Goal: Contribute content

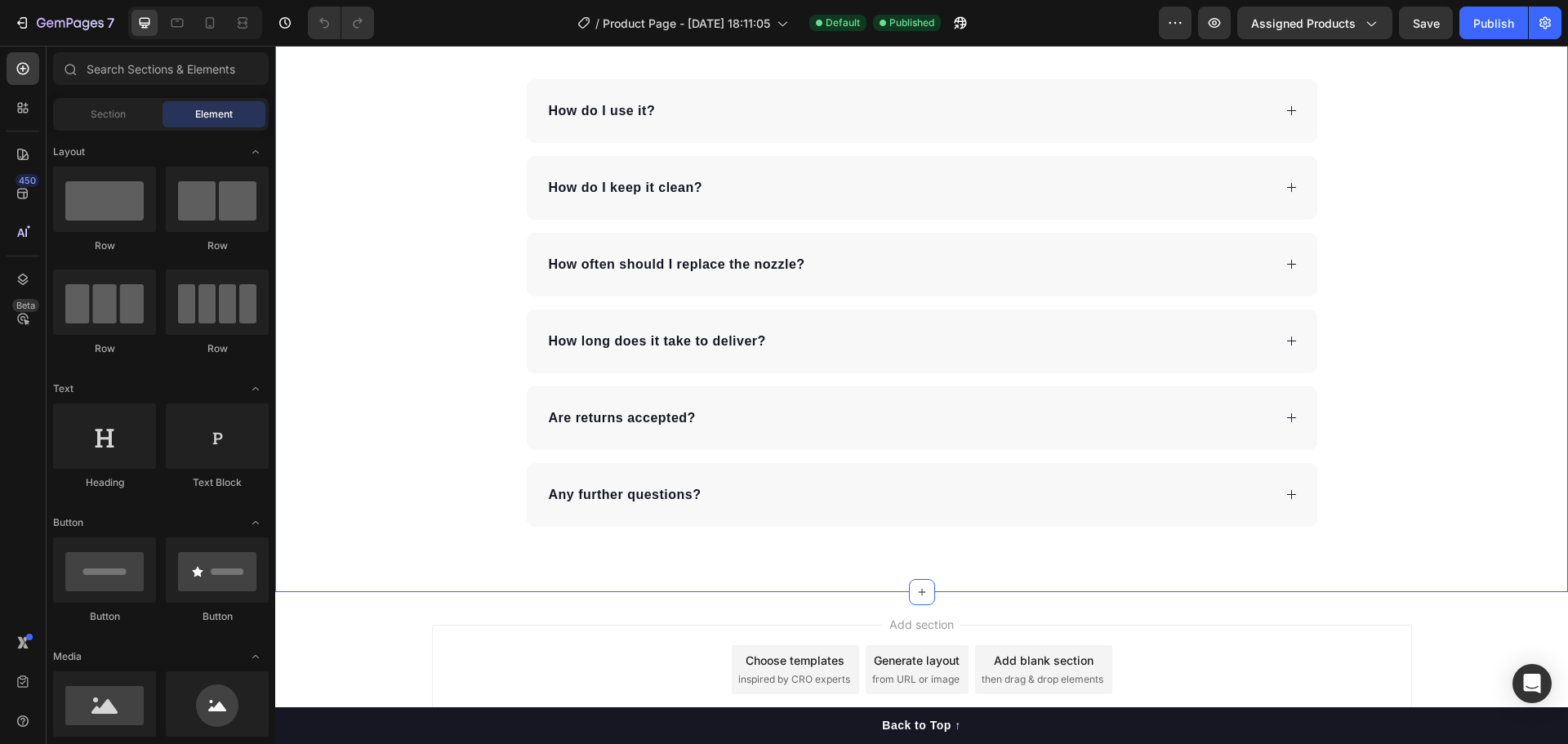
scroll to position [2563, 0]
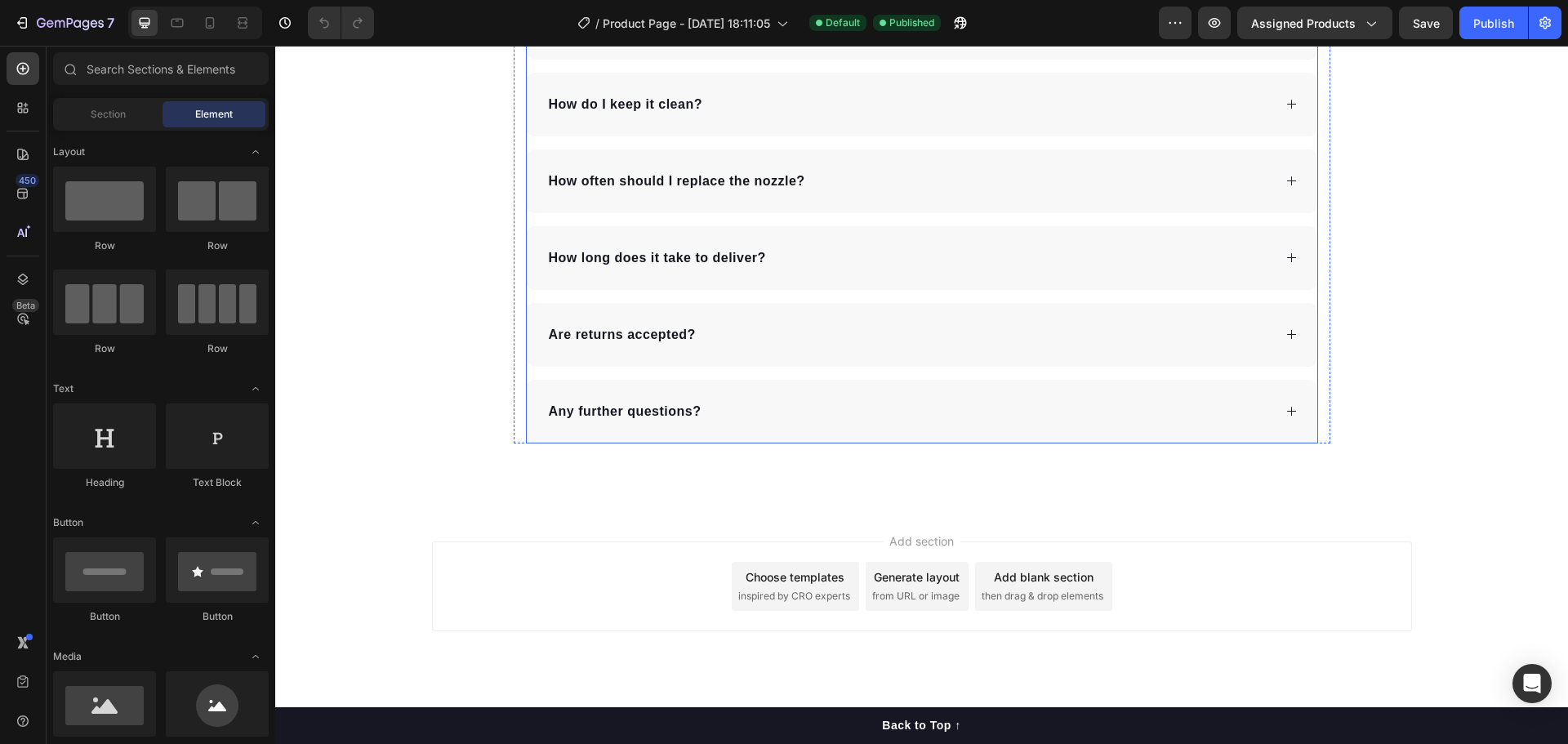
click at [737, 325] on div "Are returns accepted?" at bounding box center [909, 334] width 726 height 24
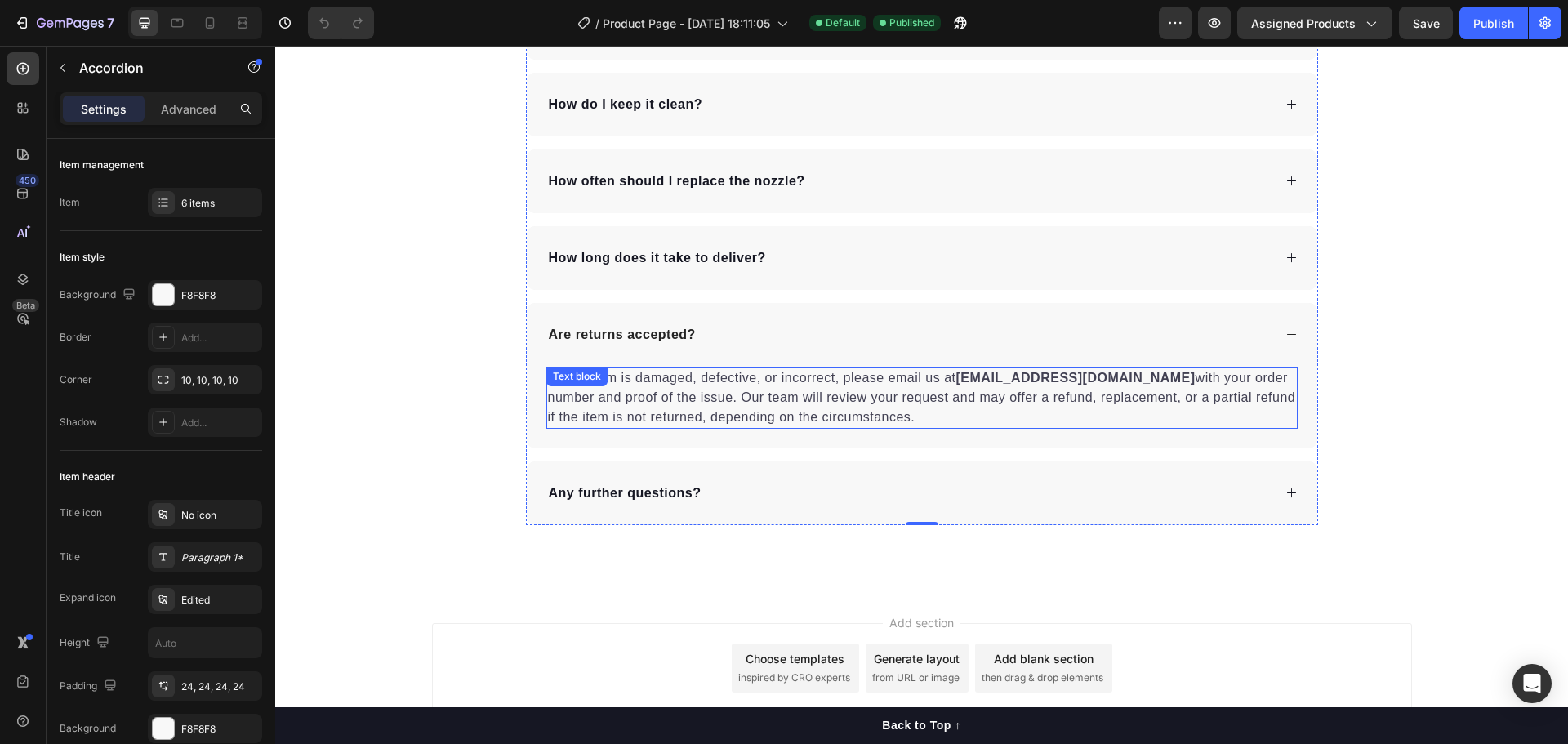
click at [1068, 374] on strong "[EMAIL_ADDRESS][DOMAIN_NAME]" at bounding box center [1075, 377] width 239 height 14
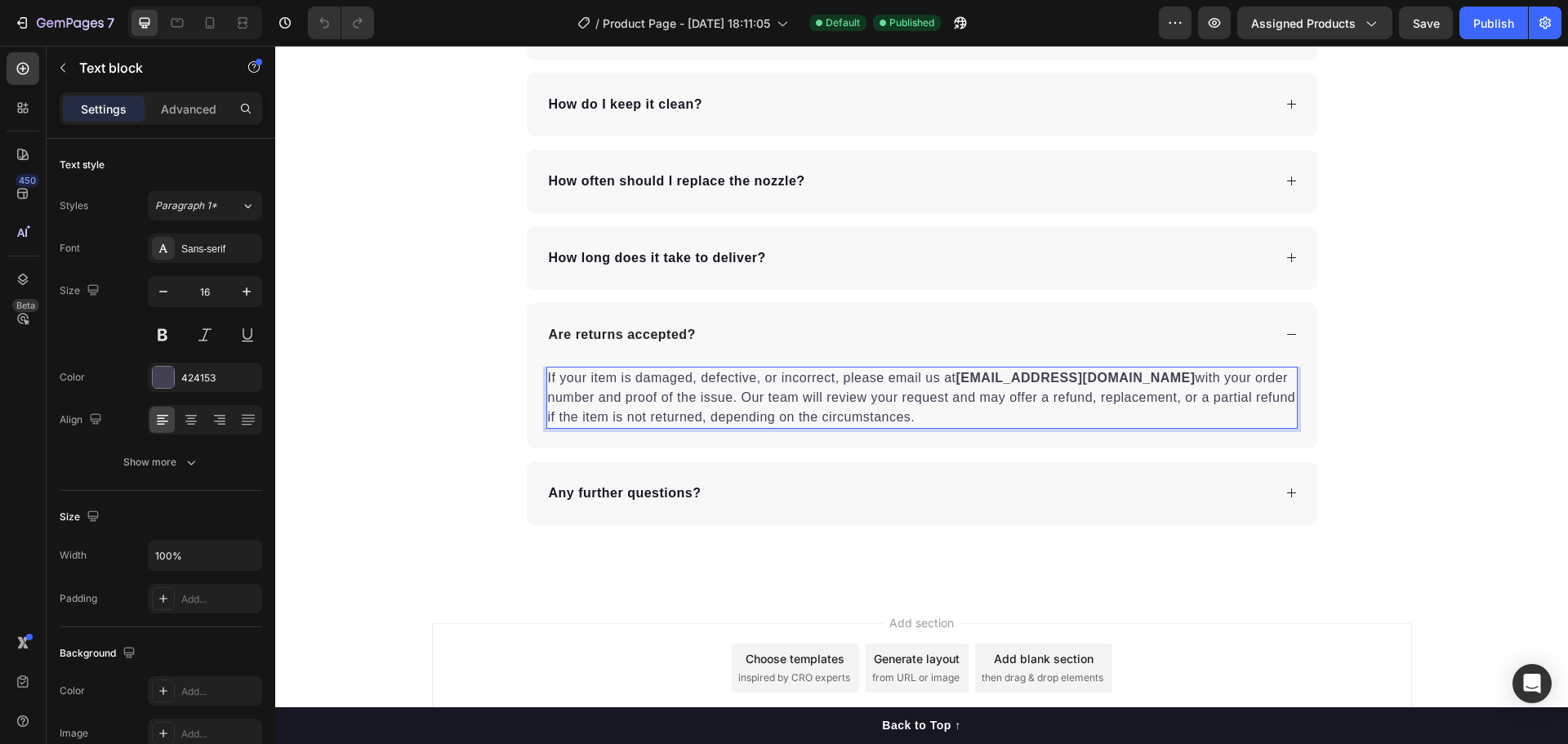
click at [1080, 378] on p "If your item is damaged, defective, or incorrect, please email us at [EMAIL_ADD…" at bounding box center [922, 397] width 748 height 59
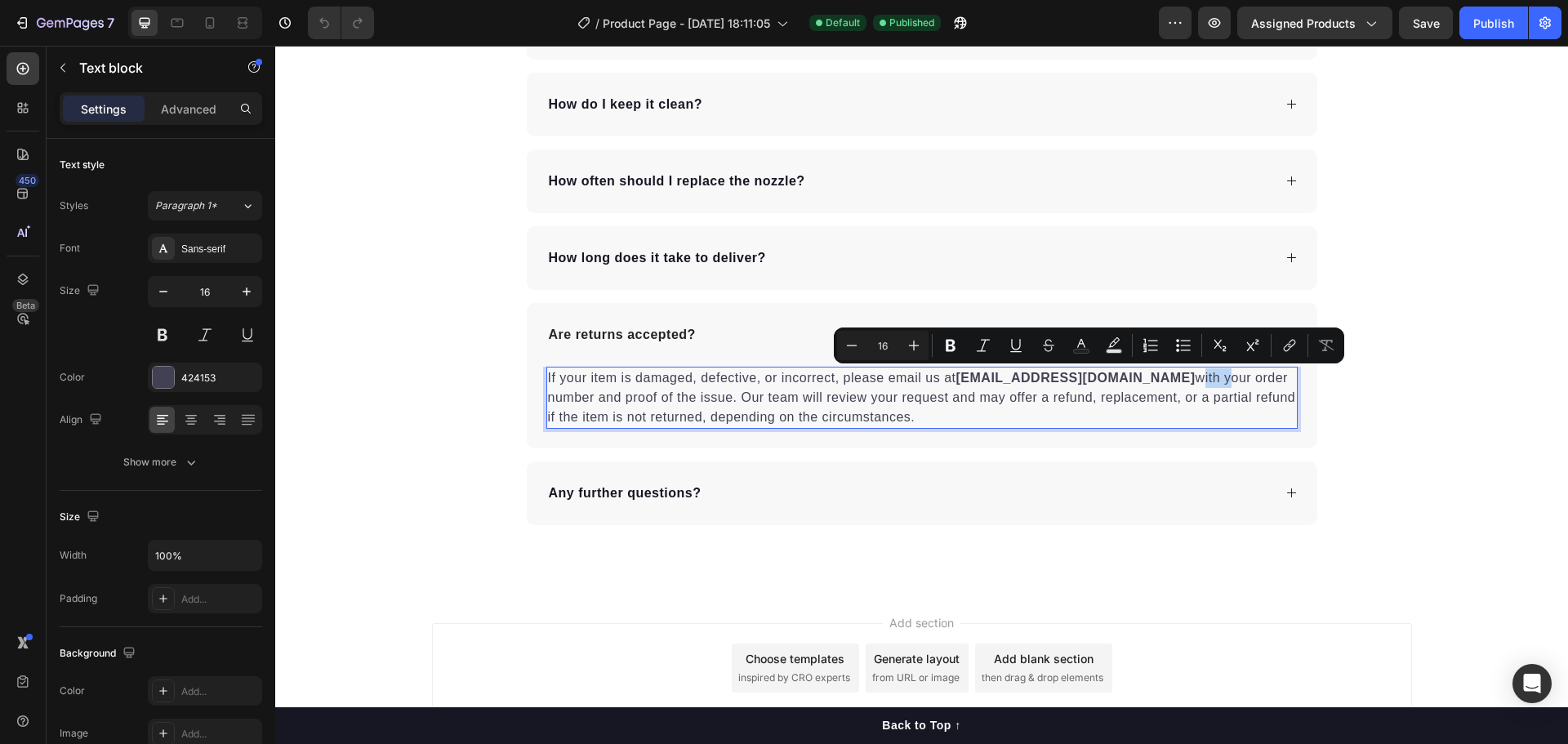
click at [1074, 378] on p "If your item is damaged, defective, or incorrect, please email us at [EMAIL_ADD…" at bounding box center [922, 397] width 748 height 59
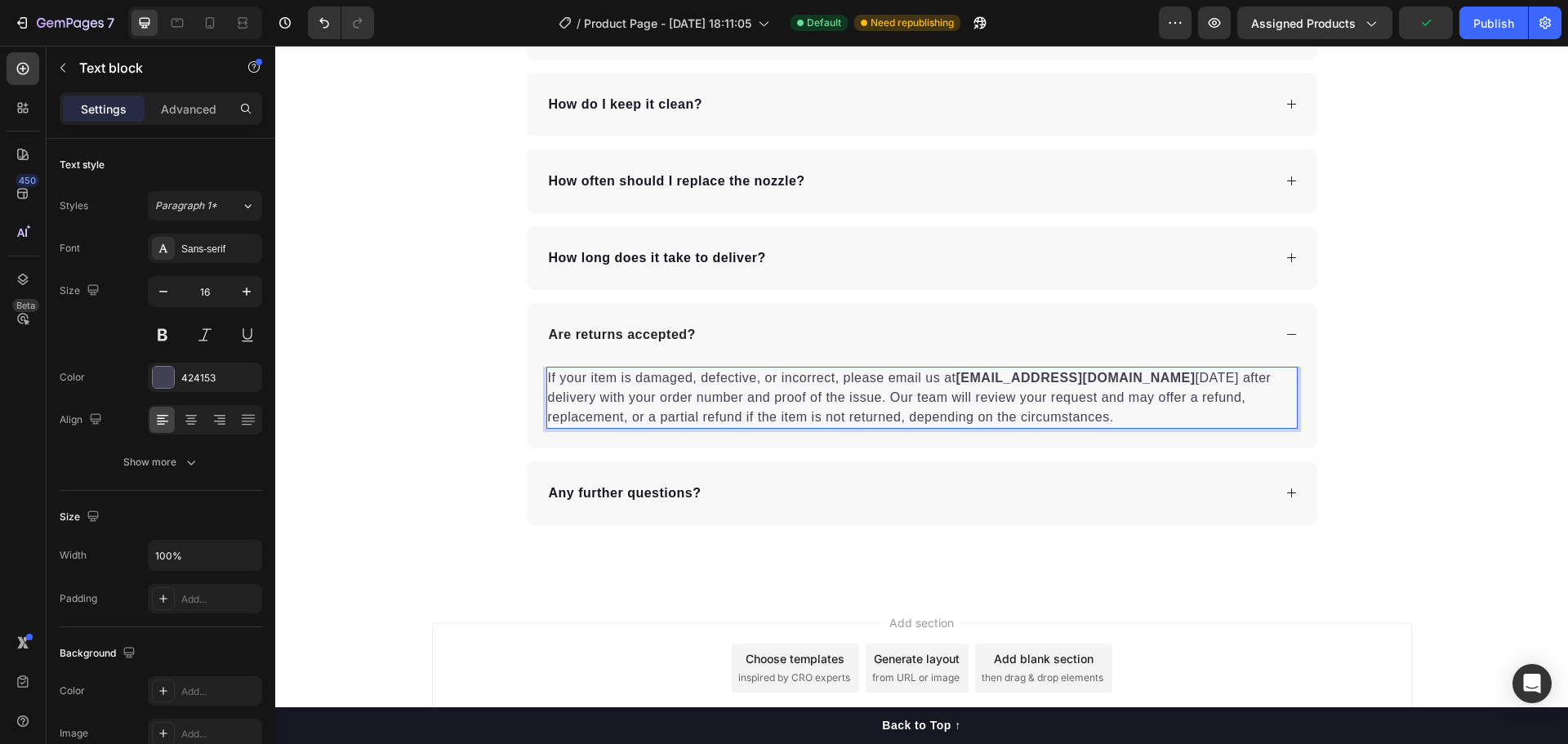
click at [1251, 413] on p "If your item is damaged, defective, or incorrect, please email us at [EMAIL_ADD…" at bounding box center [922, 397] width 748 height 59
click at [1121, 380] on p "If your item is damaged, defective, or incorrect, please email us at [EMAIL_ADD…" at bounding box center [922, 397] width 748 height 59
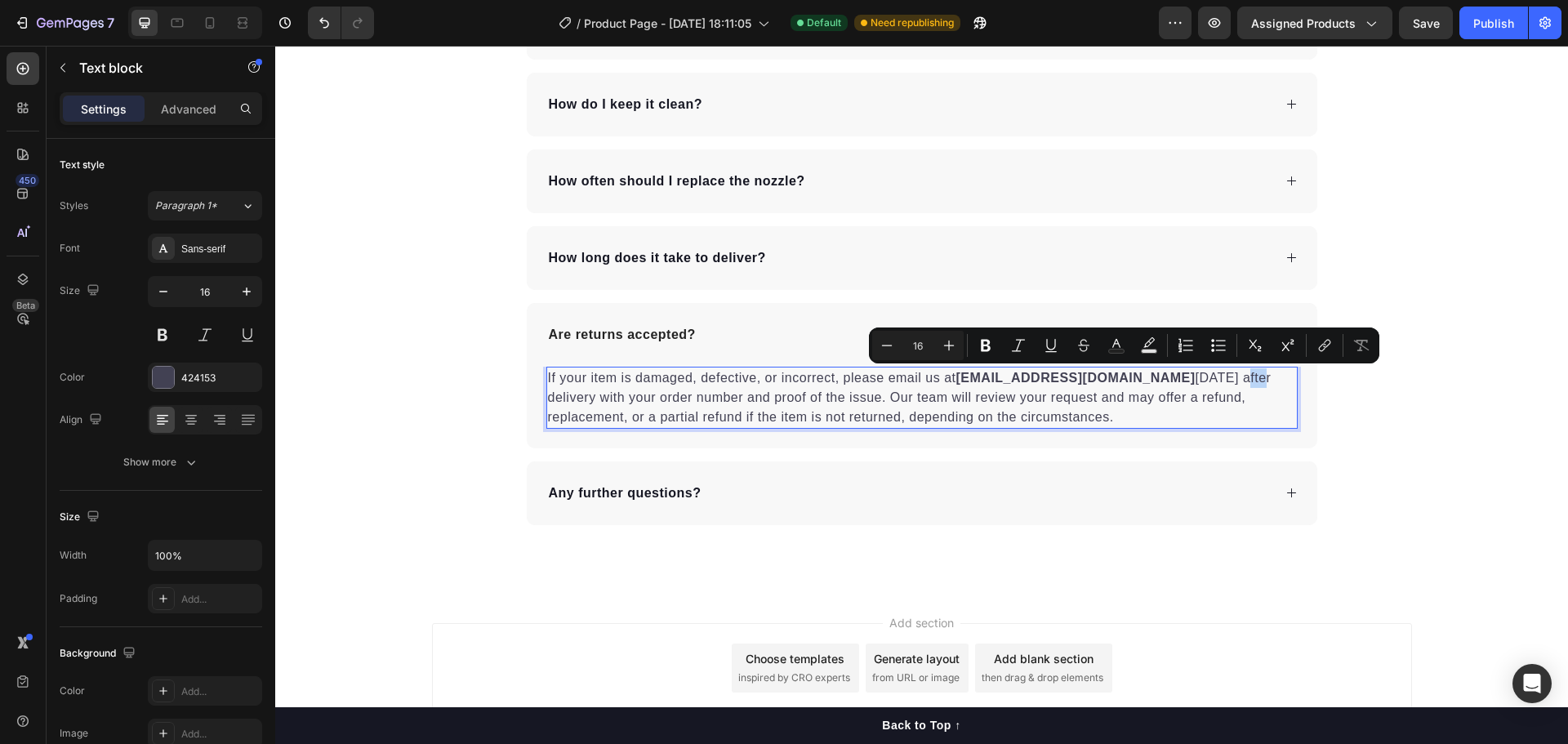
click at [1167, 382] on p "If your item is damaged, defective, or incorrect, please email us at [EMAIL_ADD…" at bounding box center [922, 397] width 748 height 59
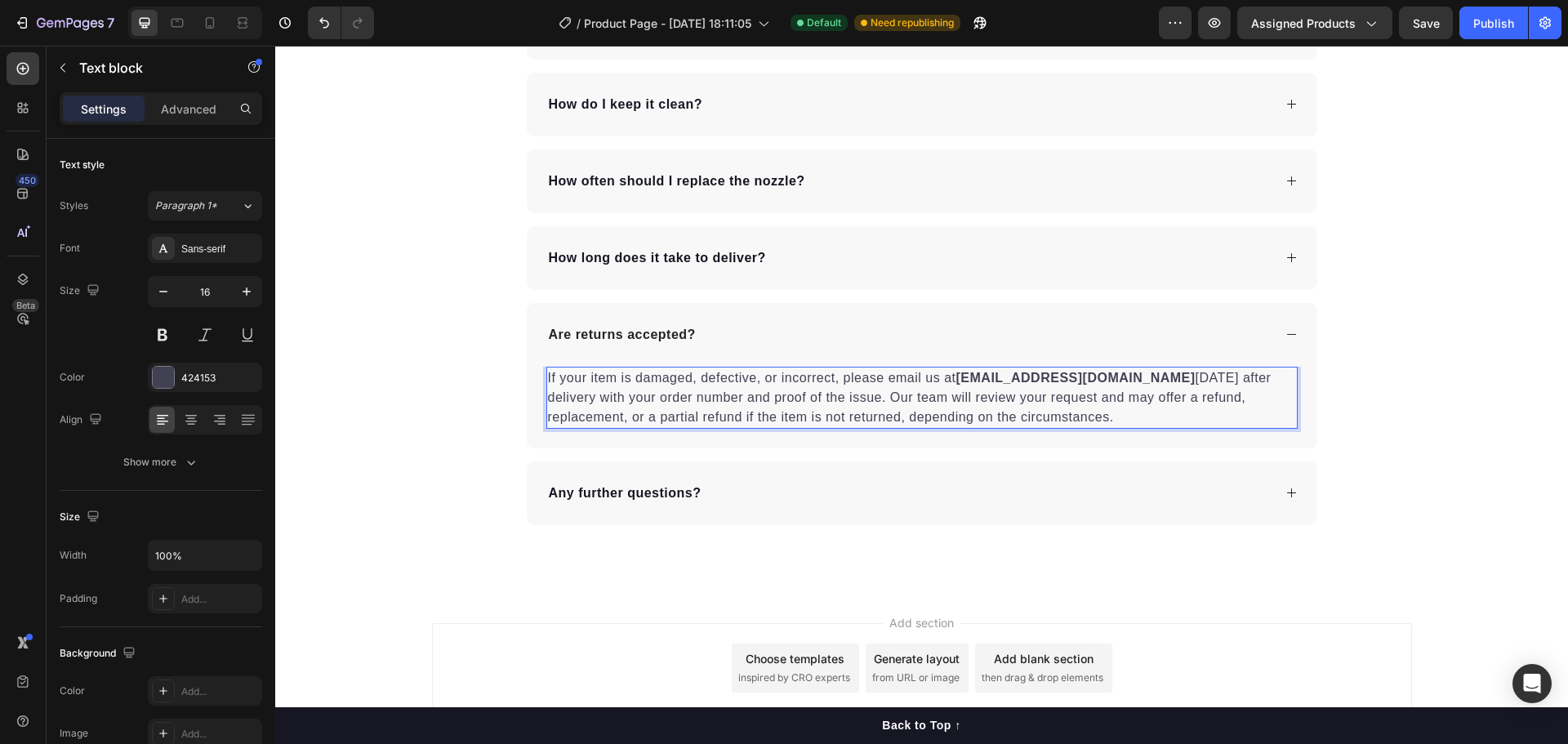
click at [1118, 380] on p "If your item is damaged, defective, or incorrect, please email us at [EMAIL_ADD…" at bounding box center [922, 397] width 748 height 59
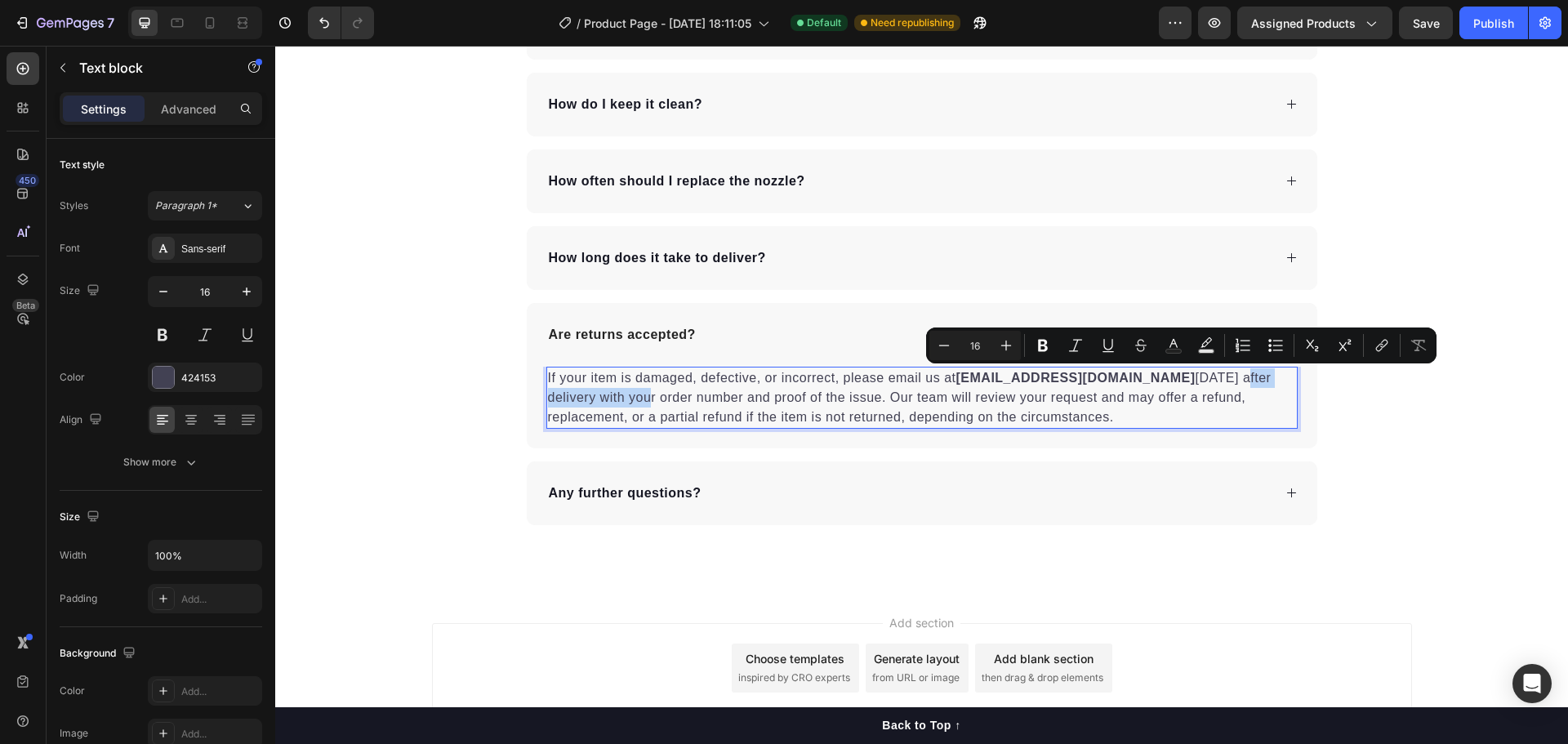
drag, startPoint x: 1118, startPoint y: 378, endPoint x: 1232, endPoint y: 378, distance: 114.0
click at [1232, 378] on p "If your item is damaged, defective, or incorrect, please email us at [EMAIL_ADD…" at bounding box center [922, 397] width 748 height 59
click at [1053, 349] on button "Bold" at bounding box center [1043, 345] width 29 height 29
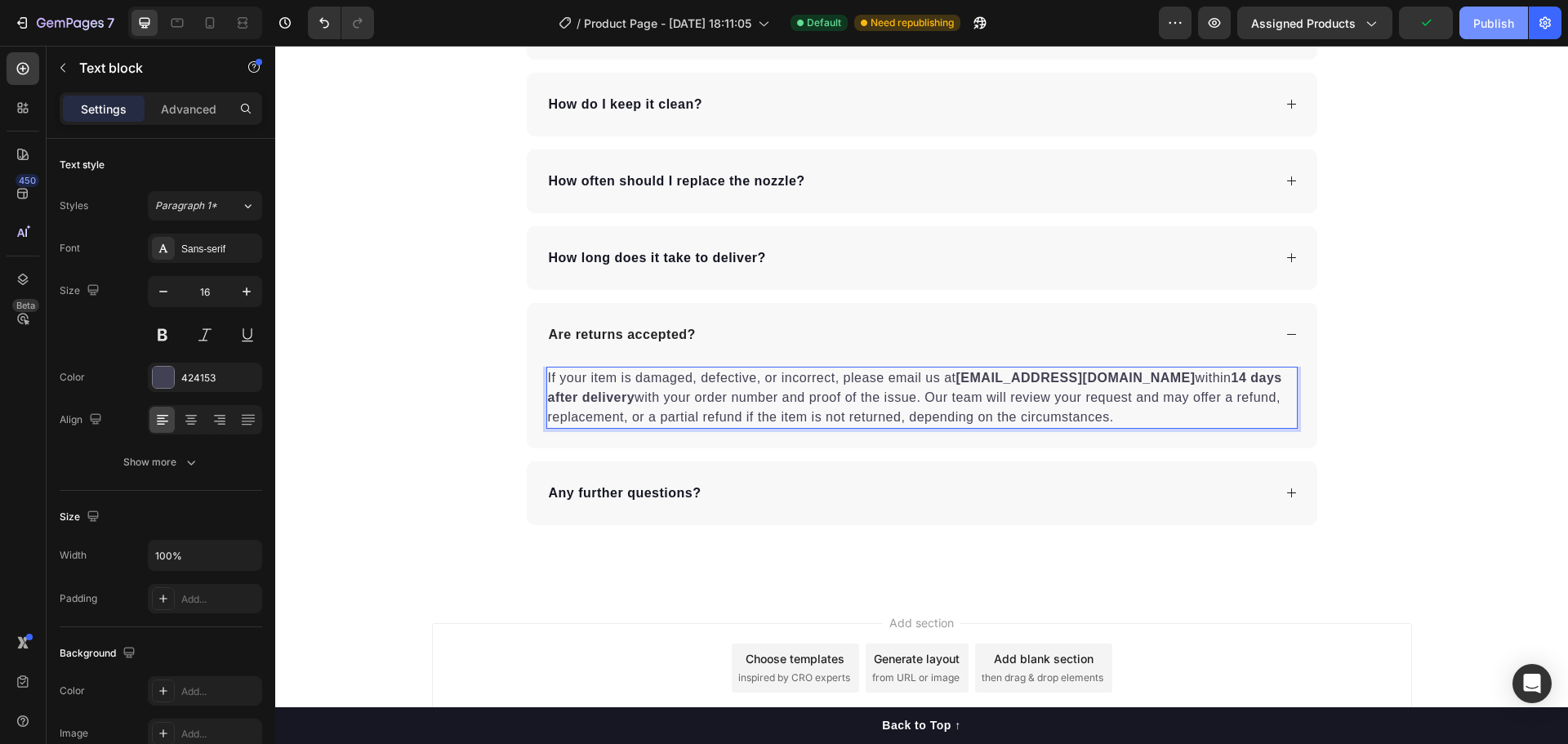
click at [1492, 32] on button "Publish" at bounding box center [1494, 22] width 68 height 32
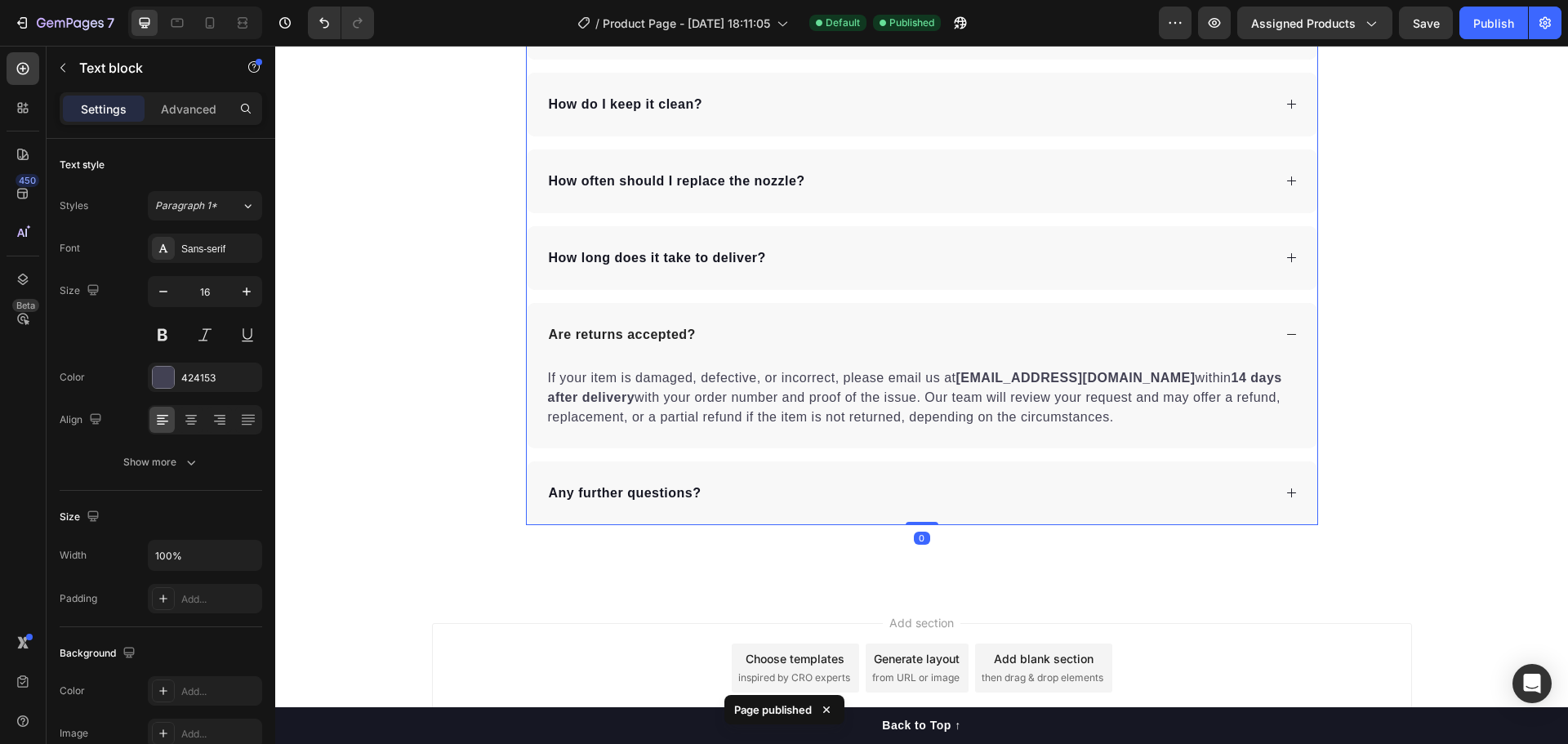
click at [709, 326] on div "Are returns accepted?" at bounding box center [909, 334] width 726 height 24
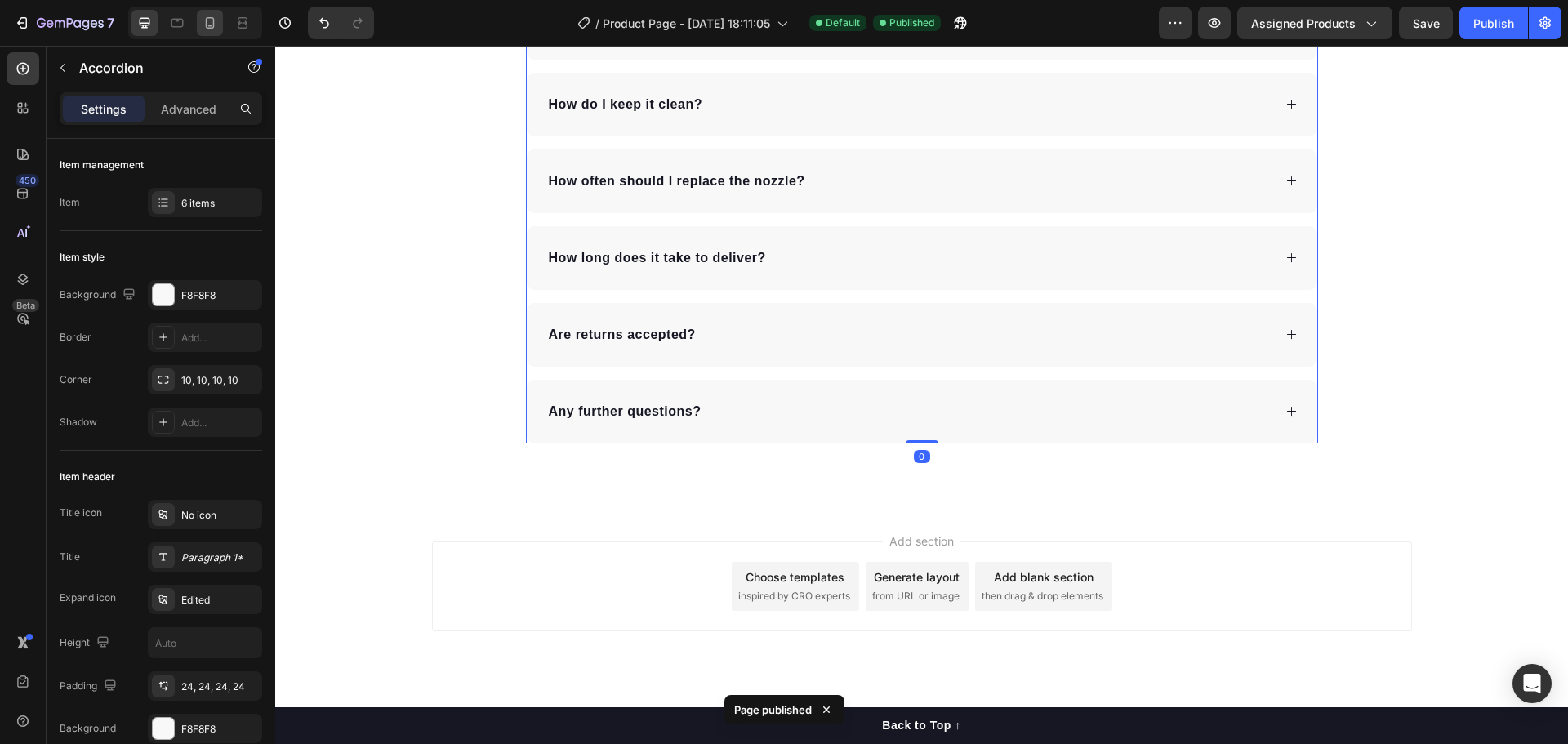
click at [199, 27] on div at bounding box center [209, 22] width 26 height 26
type input "14"
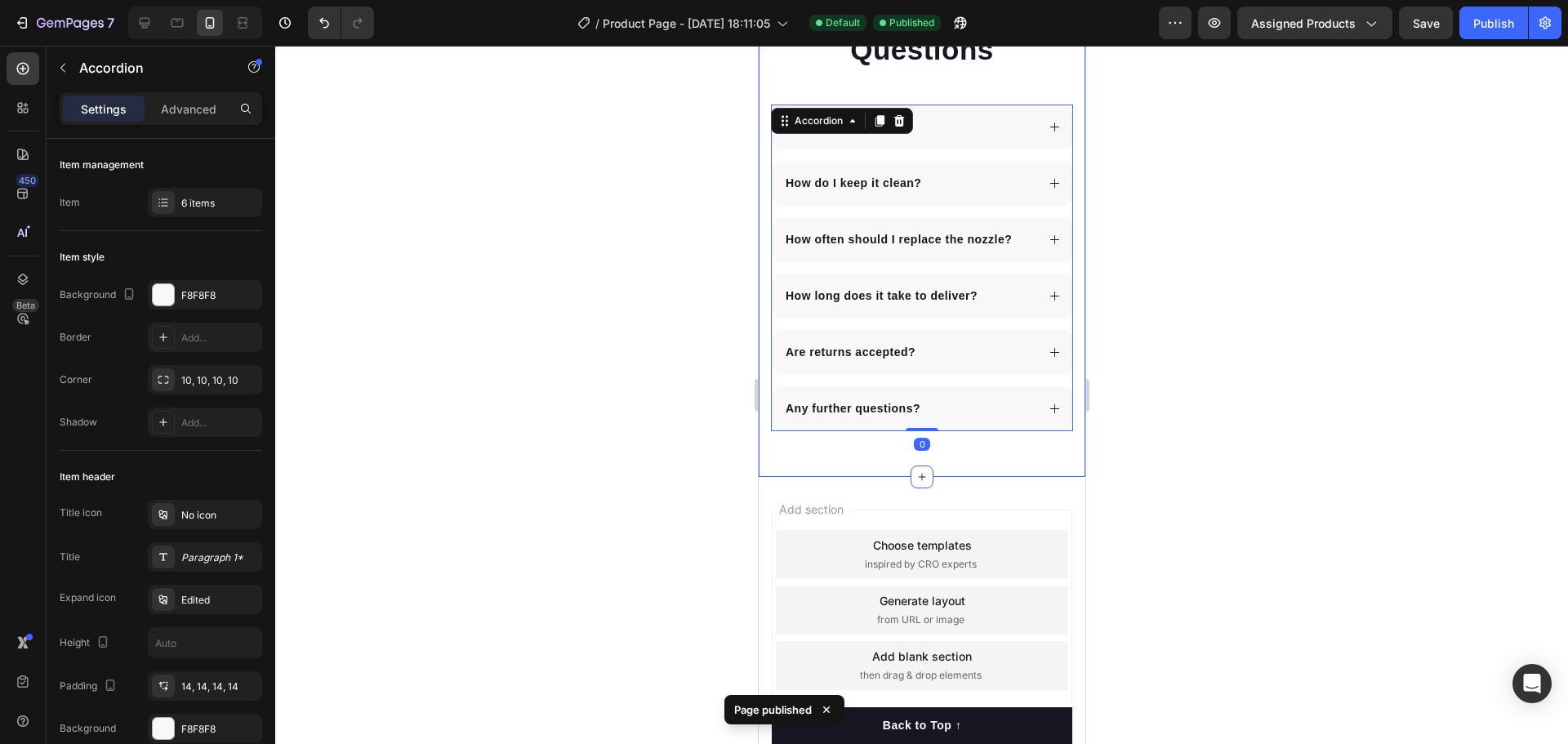
scroll to position [2286, 0]
click at [948, 352] on div "Are returns accepted?" at bounding box center [908, 351] width 252 height 22
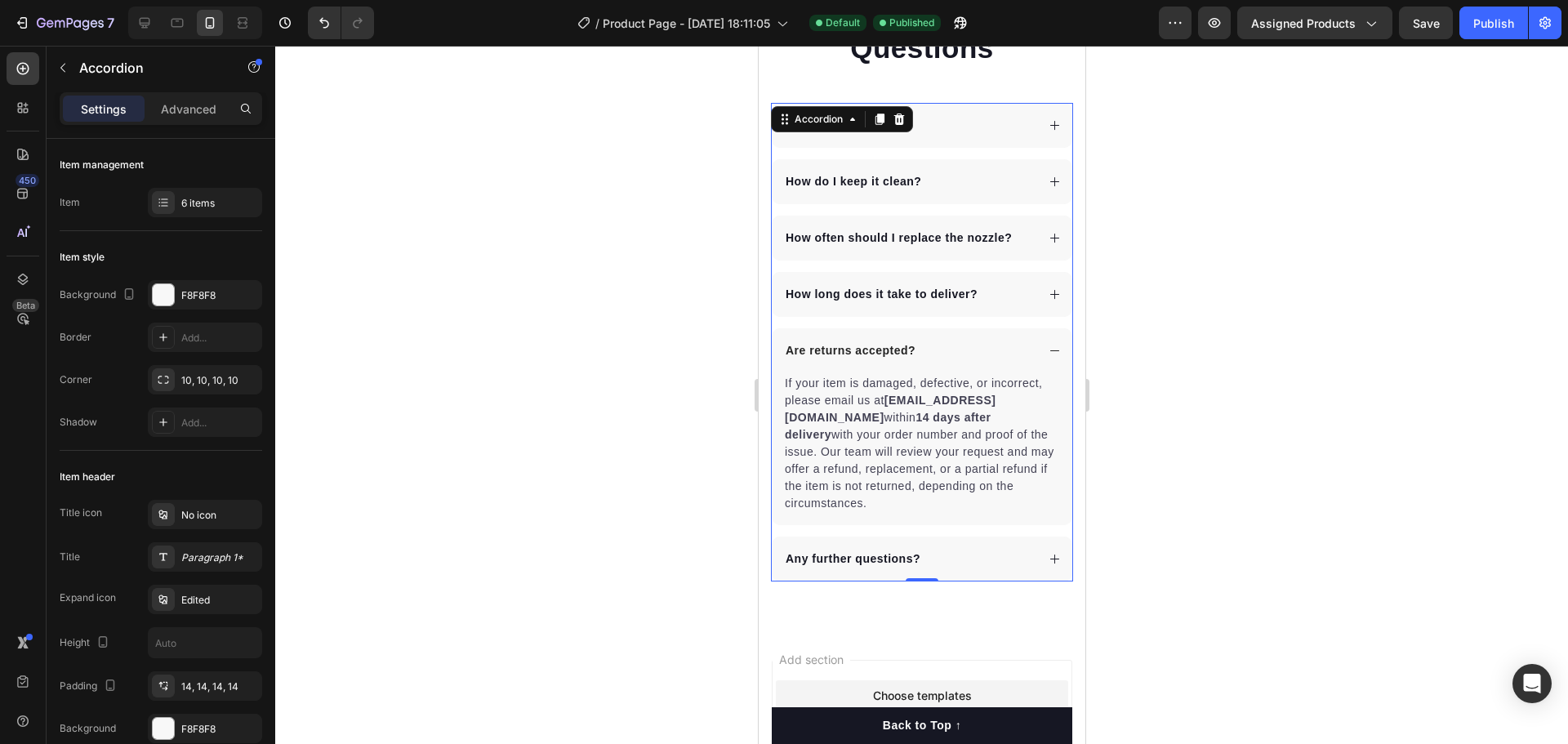
click at [948, 352] on div "Are returns accepted?" at bounding box center [908, 351] width 252 height 22
